Goal: Task Accomplishment & Management: Manage account settings

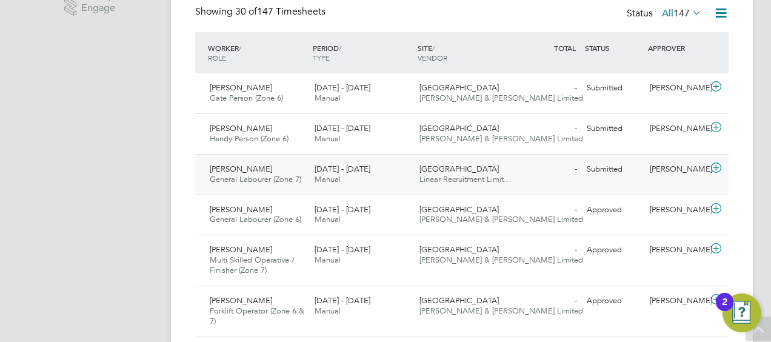
click at [342, 178] on div "18 - 24 Aug 2025 Manual" at bounding box center [362, 174] width 105 height 30
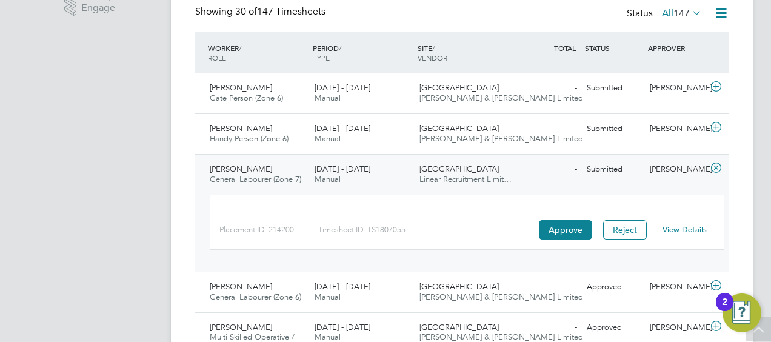
click at [694, 225] on link "View Details" at bounding box center [684, 229] width 44 height 10
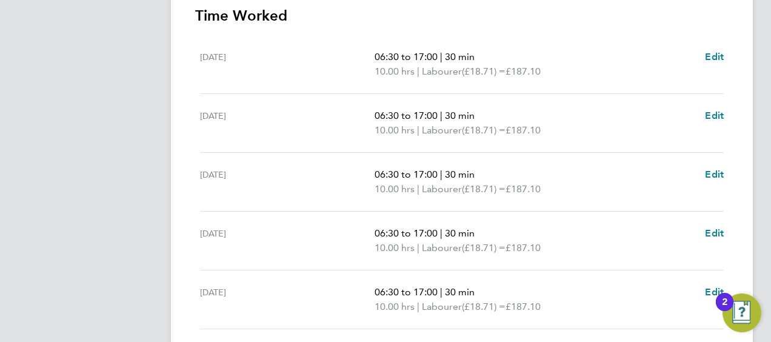
scroll to position [531, 0]
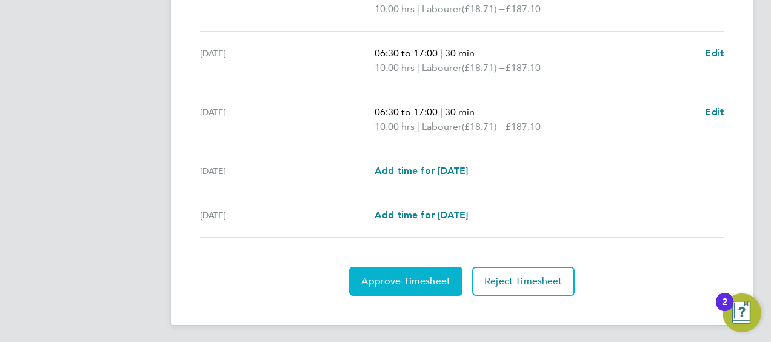
click at [396, 279] on span "Approve Timesheet" at bounding box center [405, 281] width 89 height 12
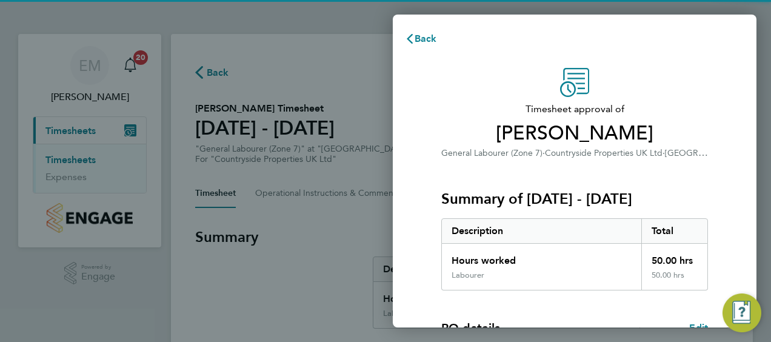
scroll to position [203, 0]
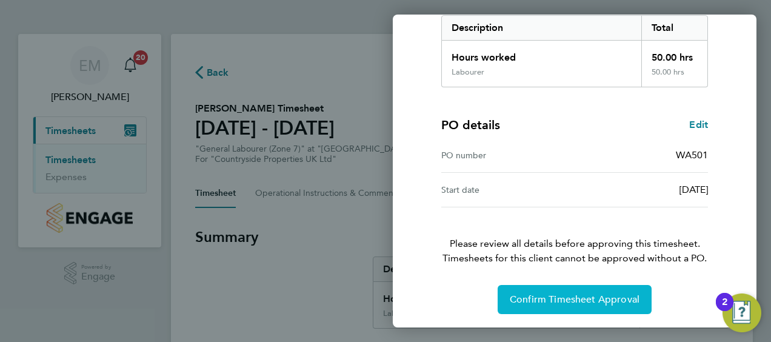
click at [593, 299] on span "Confirm Timesheet Approval" at bounding box center [575, 299] width 130 height 12
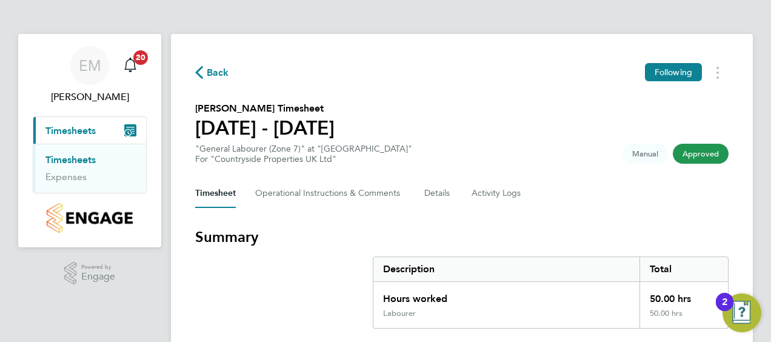
click at [209, 69] on span "Back" at bounding box center [218, 72] width 22 height 15
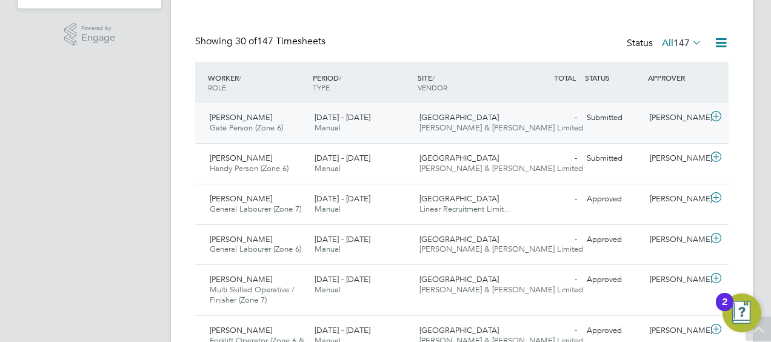
click at [676, 128] on div "[PERSON_NAME]" at bounding box center [676, 118] width 63 height 20
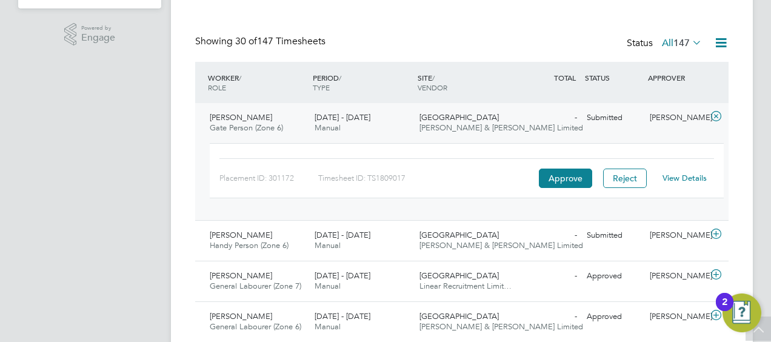
click at [689, 179] on link "View Details" at bounding box center [684, 178] width 44 height 10
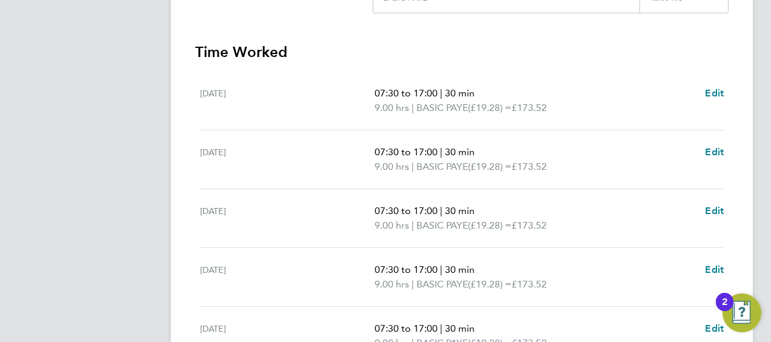
scroll to position [444, 0]
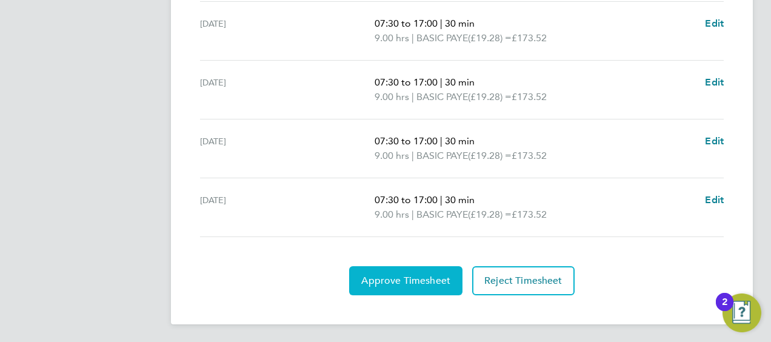
click at [419, 276] on span "Approve Timesheet" at bounding box center [405, 280] width 89 height 12
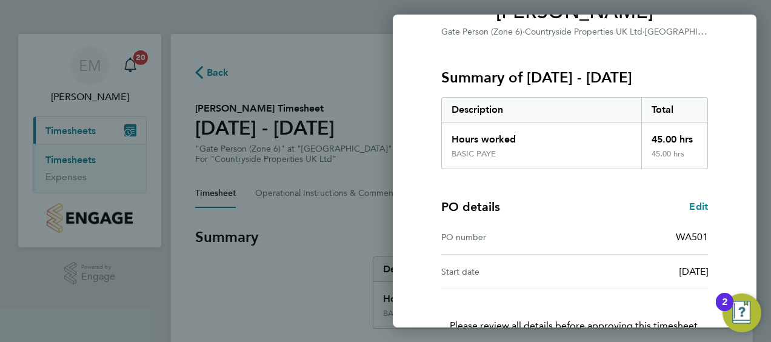
scroll to position [203, 0]
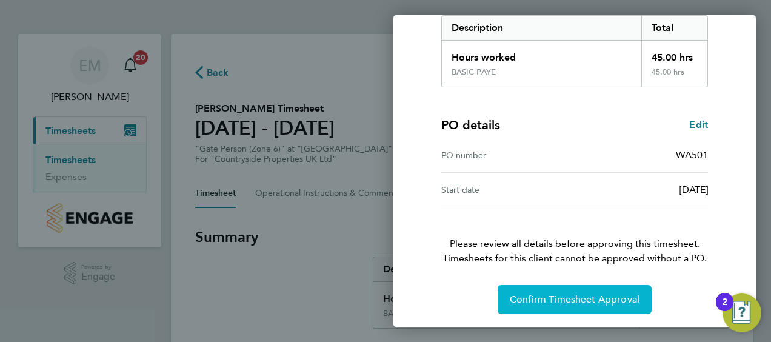
click at [557, 297] on span "Confirm Timesheet Approval" at bounding box center [575, 299] width 130 height 12
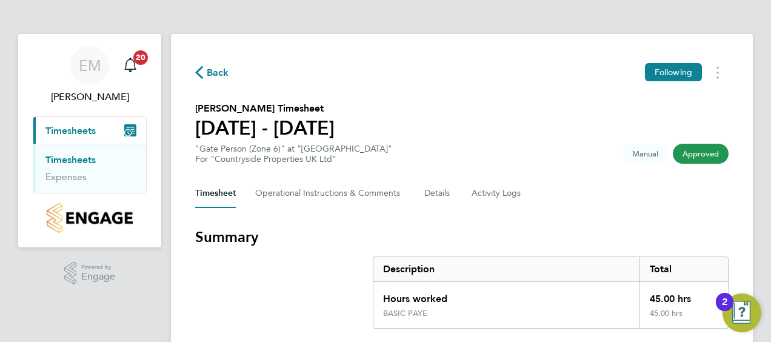
click at [205, 75] on span "Back" at bounding box center [212, 72] width 34 height 12
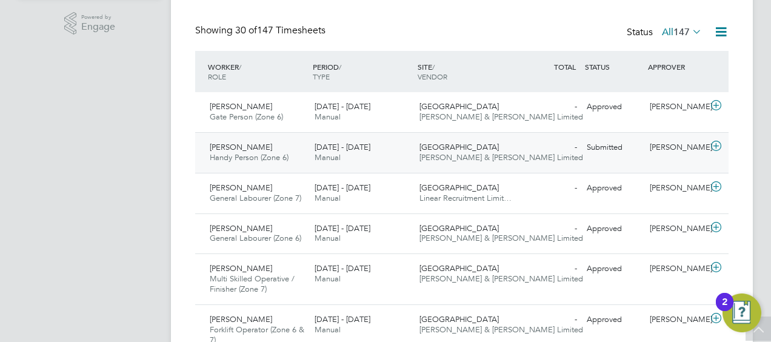
click at [603, 159] on div "Tristan Moran Handy Person (Zone 6) 18 - 24 Aug 2025 18 - 24 Aug 2025 Manual He…" at bounding box center [461, 152] width 533 height 41
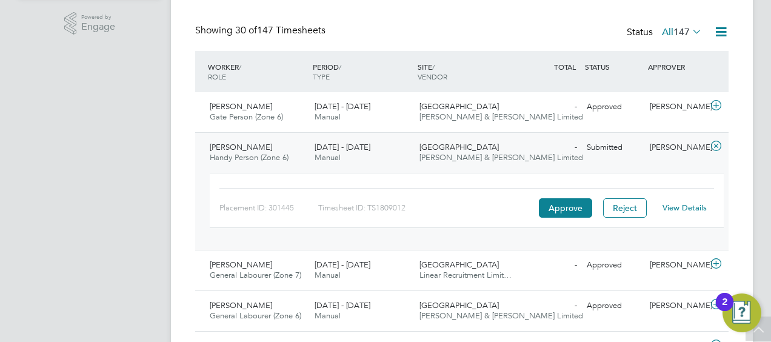
click at [691, 207] on link "View Details" at bounding box center [684, 207] width 44 height 10
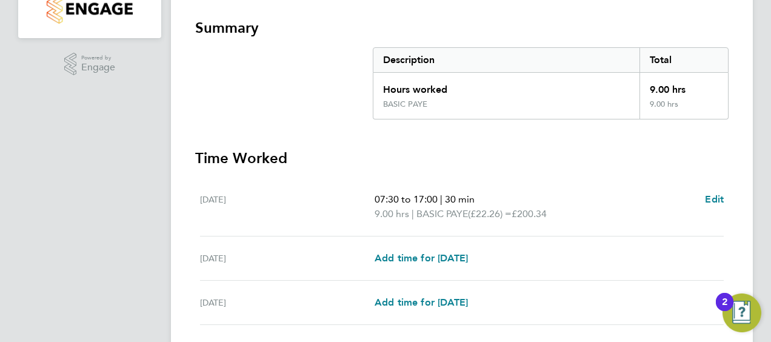
scroll to position [385, 0]
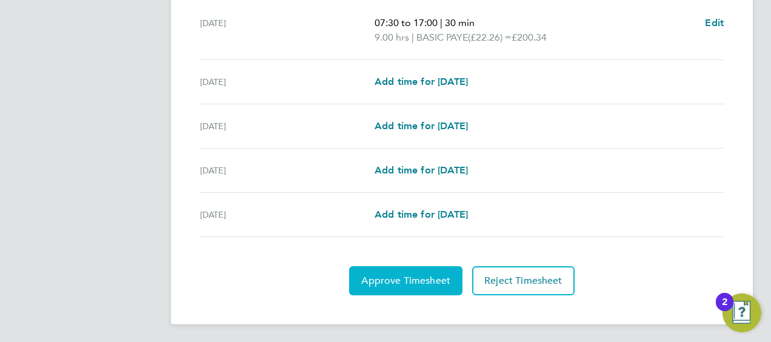
click at [388, 275] on span "Approve Timesheet" at bounding box center [405, 280] width 89 height 12
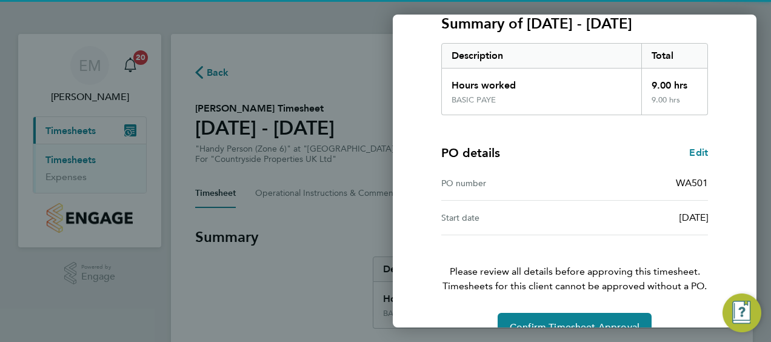
scroll to position [203, 0]
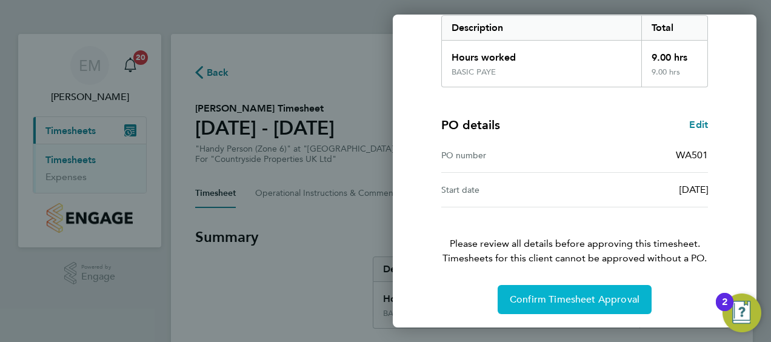
click at [579, 303] on span "Confirm Timesheet Approval" at bounding box center [575, 299] width 130 height 12
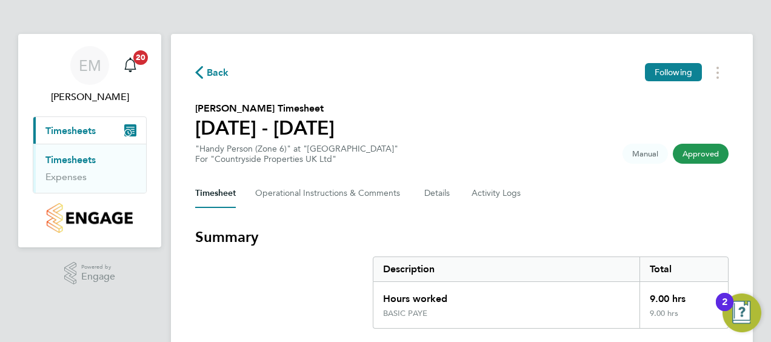
click at [213, 74] on span "Back" at bounding box center [218, 72] width 22 height 15
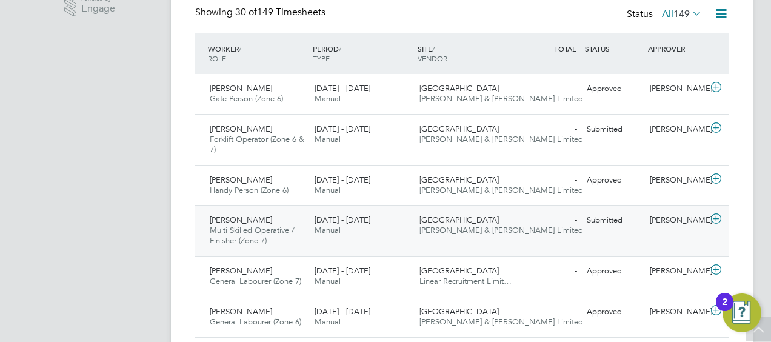
click at [717, 218] on icon at bounding box center [715, 219] width 15 height 10
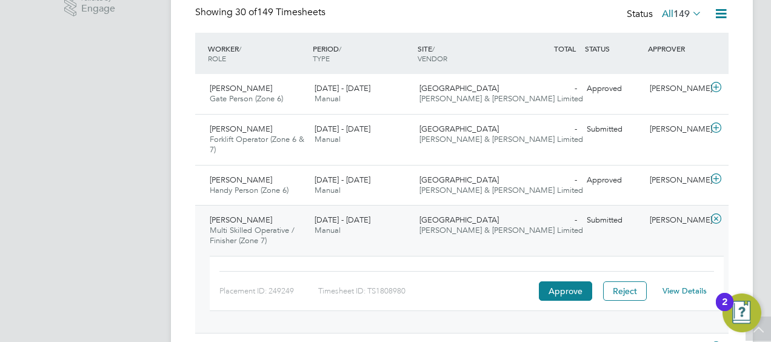
click at [674, 290] on link "View Details" at bounding box center [684, 290] width 44 height 10
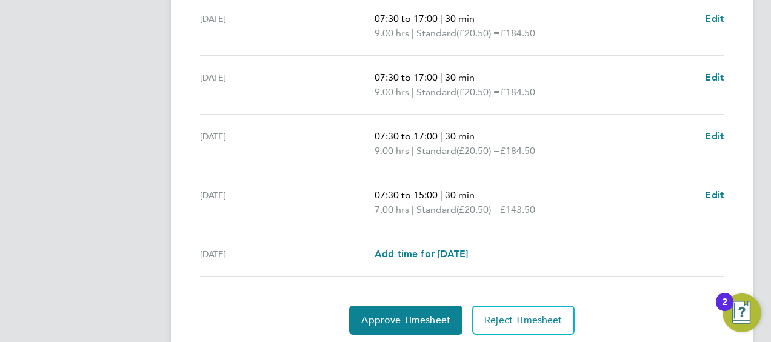
scroll to position [508, 0]
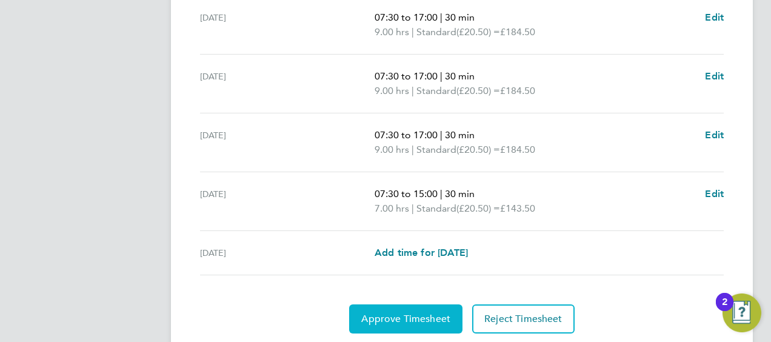
click at [424, 321] on span "Approve Timesheet" at bounding box center [405, 319] width 89 height 12
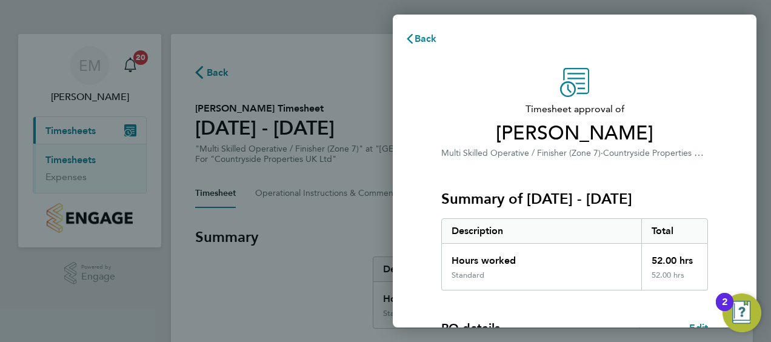
scroll to position [203, 0]
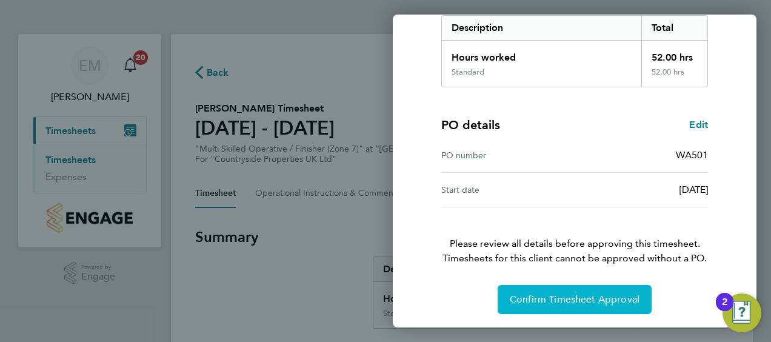
click at [574, 299] on span "Confirm Timesheet Approval" at bounding box center [575, 299] width 130 height 12
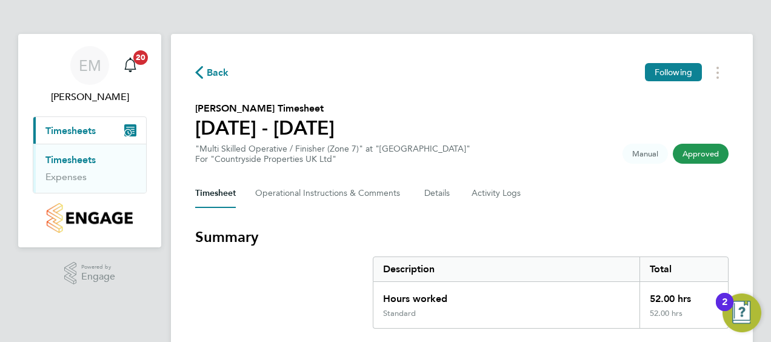
click at [211, 70] on span "Back" at bounding box center [218, 72] width 22 height 15
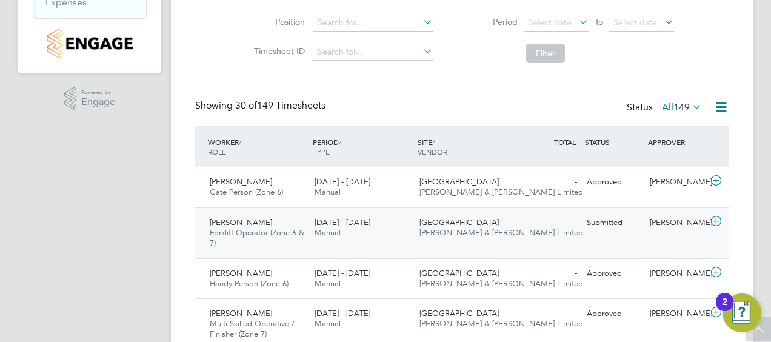
click at [716, 222] on icon at bounding box center [715, 221] width 15 height 10
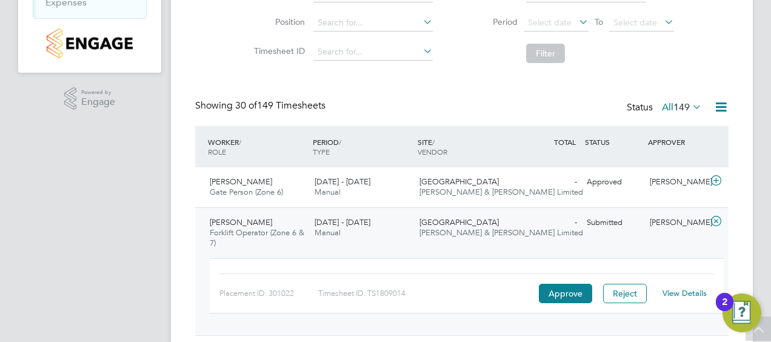
click at [681, 293] on link "View Details" at bounding box center [684, 293] width 44 height 10
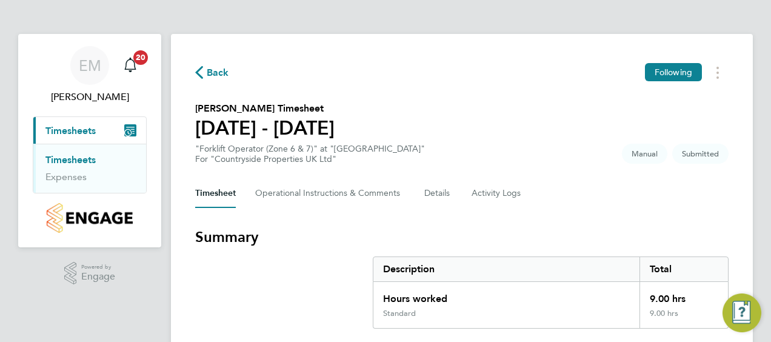
scroll to position [209, 0]
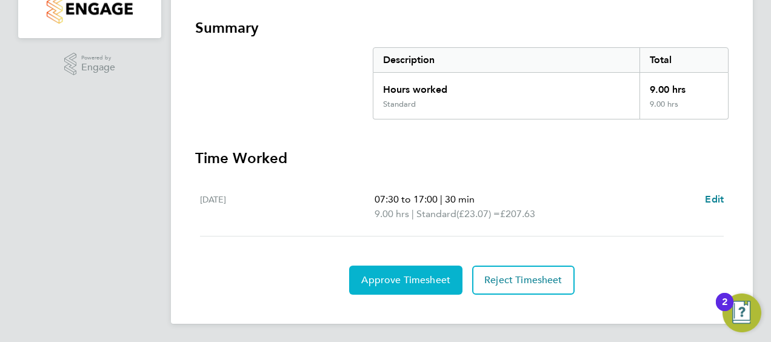
click at [408, 277] on span "Approve Timesheet" at bounding box center [405, 280] width 89 height 12
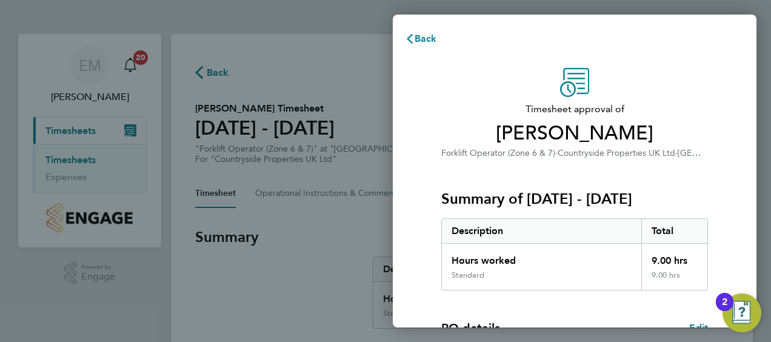
scroll to position [203, 0]
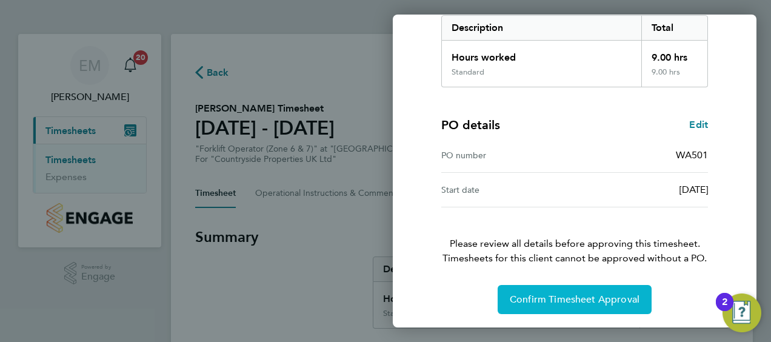
click at [583, 308] on button "Confirm Timesheet Approval" at bounding box center [574, 299] width 154 height 29
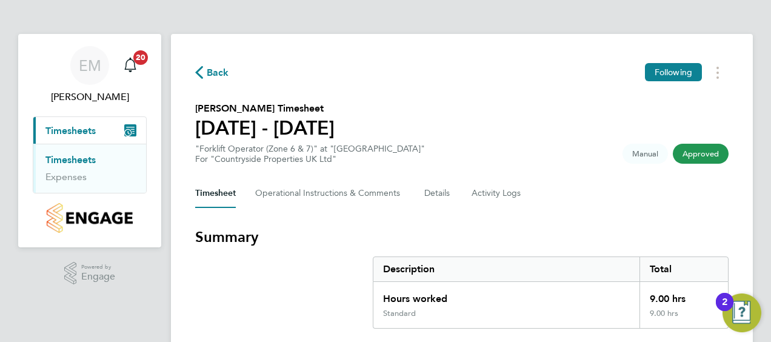
click at [195, 72] on icon "button" at bounding box center [199, 72] width 8 height 13
